Goal: Task Accomplishment & Management: Use online tool/utility

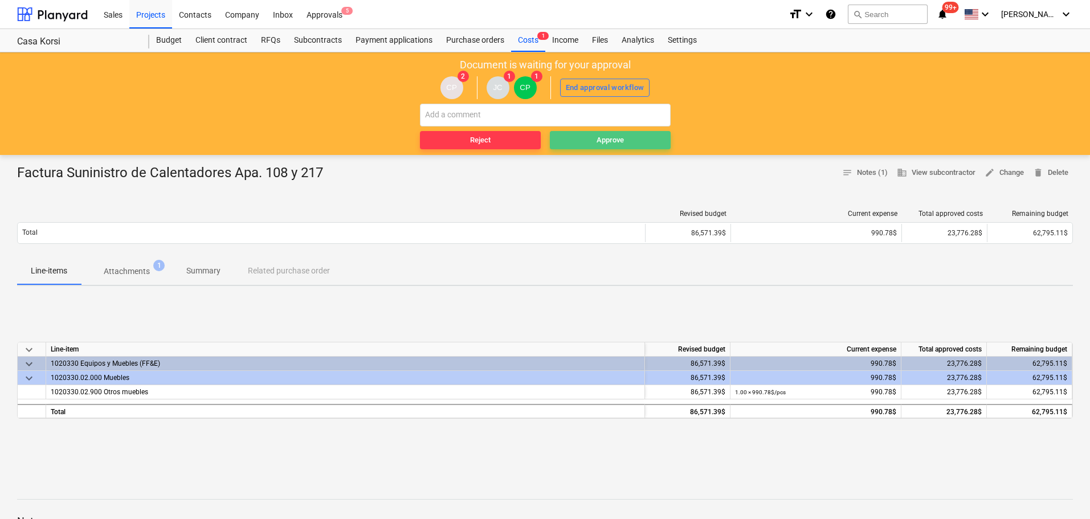
click at [594, 141] on span "Approve" at bounding box center [611, 140] width 112 height 13
click at [633, 140] on span "Approve" at bounding box center [611, 140] width 112 height 13
click at [611, 137] on div "Approve" at bounding box center [610, 140] width 27 height 13
click at [577, 135] on span "Approve" at bounding box center [611, 140] width 112 height 13
click at [576, 138] on span "Approve" at bounding box center [611, 140] width 112 height 13
